Goal: Check status: Check status

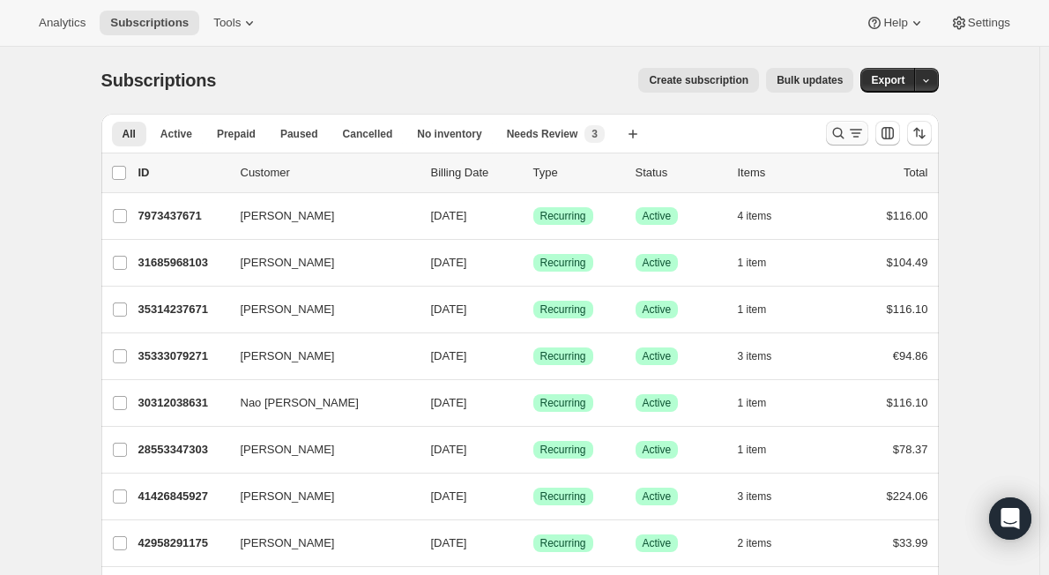
click at [847, 129] on icon "Search and filter results" at bounding box center [839, 133] width 18 height 18
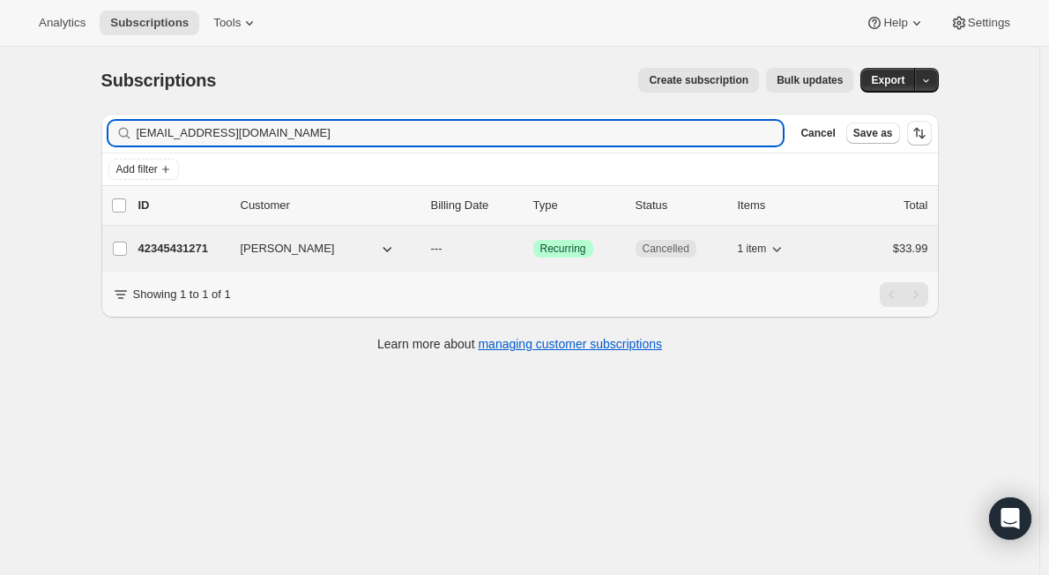
type input "[EMAIL_ADDRESS][DOMAIN_NAME]"
click at [204, 253] on p "42345431271" at bounding box center [182, 249] width 88 height 18
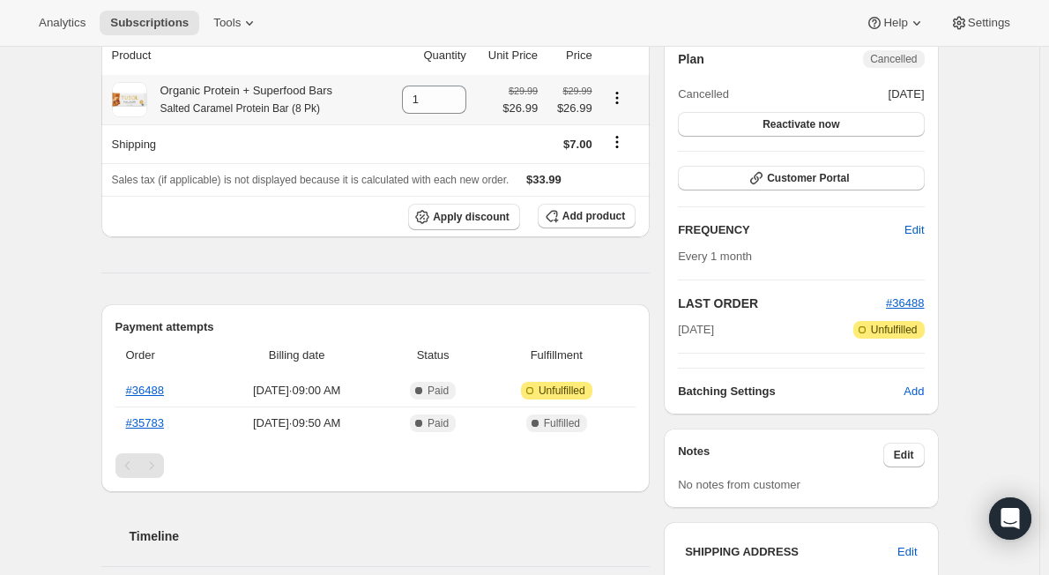
scroll to position [265, 0]
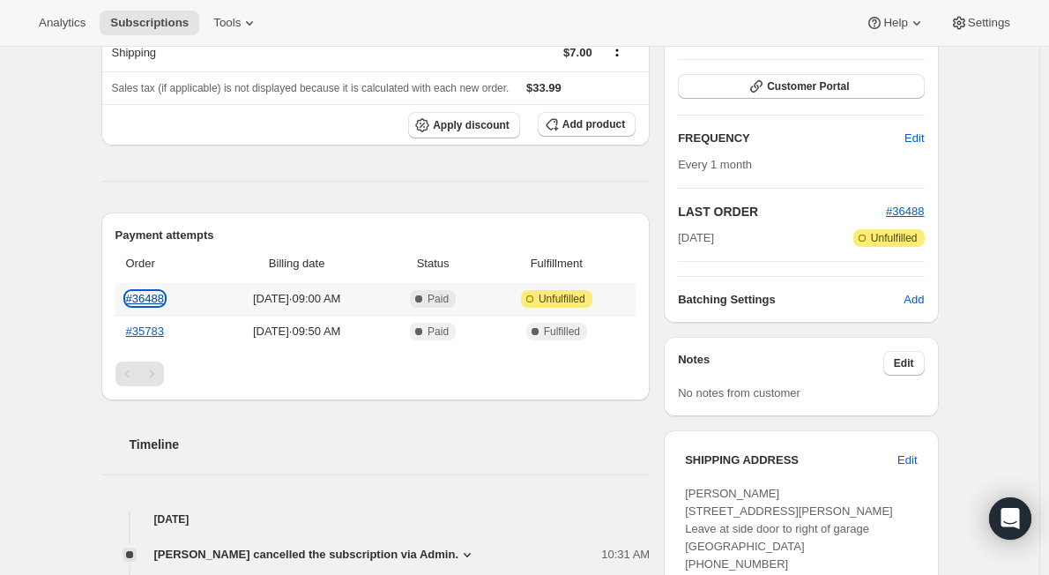
click at [151, 298] on link "#36488" at bounding box center [145, 298] width 38 height 13
